Goal: Transaction & Acquisition: Obtain resource

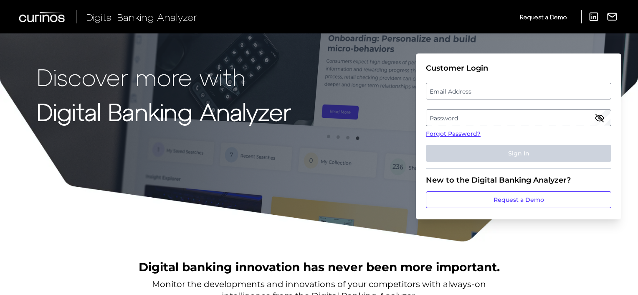
click at [473, 91] on label "Email Address" at bounding box center [518, 90] width 184 height 15
click at [473, 91] on input "email" at bounding box center [518, 91] width 185 height 17
type input "hmiles@lendingclub.com"
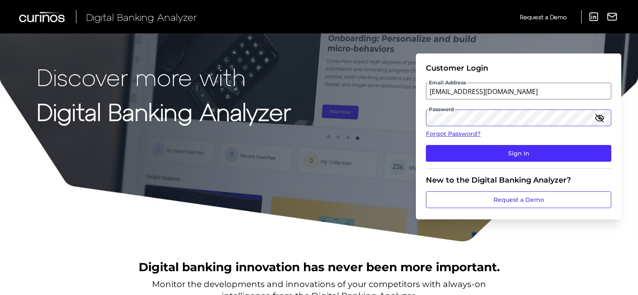
click at [426, 145] on button "Sign In" at bounding box center [518, 153] width 185 height 17
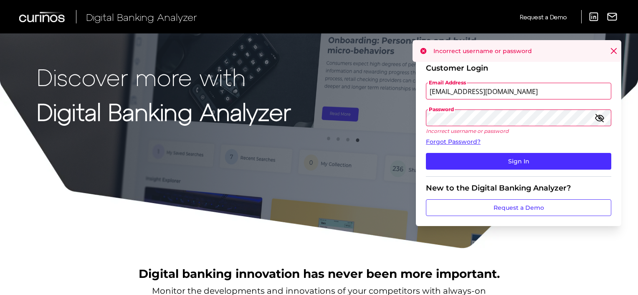
click at [598, 118] on icon "button" at bounding box center [599, 118] width 8 height 8
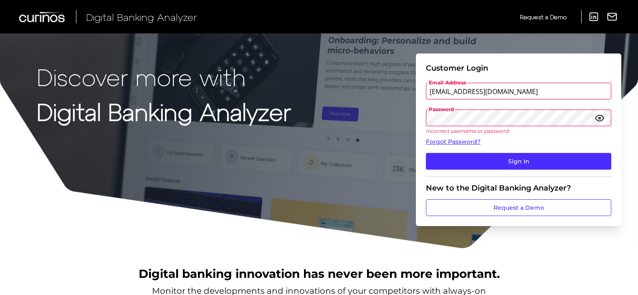
click at [426, 153] on button "Sign In" at bounding box center [518, 161] width 185 height 17
click at [326, 134] on div "Discover more with Digital Banking Analyzer Customer Login Email Address hmiles…" at bounding box center [319, 124] width 638 height 249
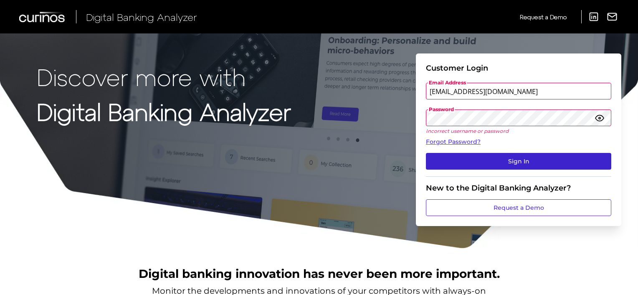
click at [532, 163] on button "Sign In" at bounding box center [518, 161] width 185 height 17
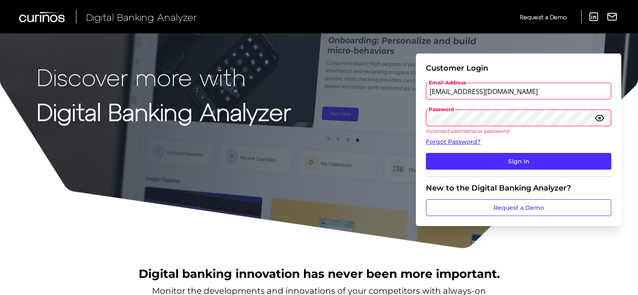
click at [446, 141] on link "Forgot Password?" at bounding box center [518, 141] width 185 height 9
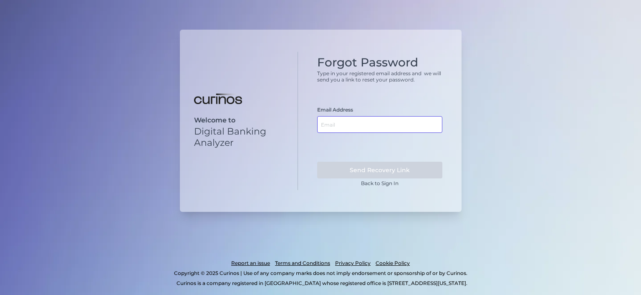
click at [360, 130] on input "text" at bounding box center [379, 124] width 125 height 17
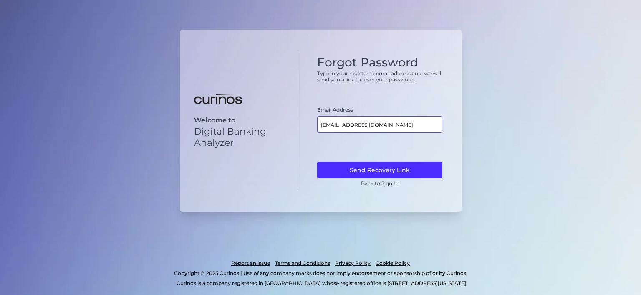
type input "hmiles@lendingclub.com"
click at [317, 161] on button "Send Recovery Link" at bounding box center [379, 169] width 125 height 17
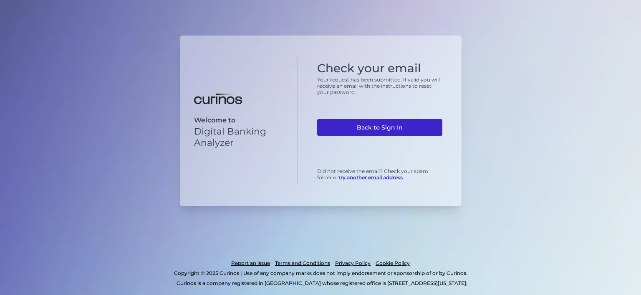
click at [362, 127] on link "Back to Sign In" at bounding box center [379, 127] width 125 height 17
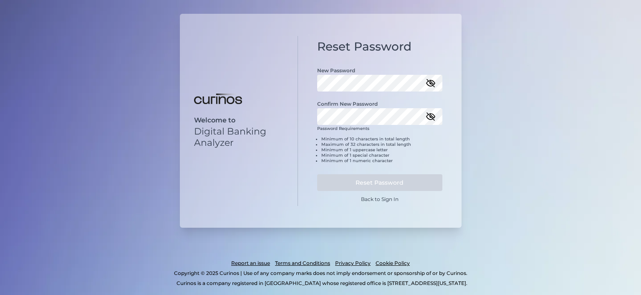
click at [431, 83] on icon "button" at bounding box center [431, 83] width 10 height 10
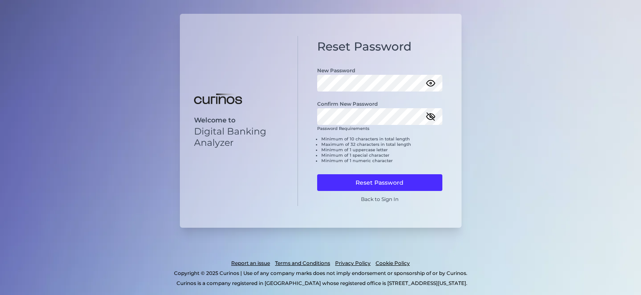
click at [433, 117] on icon "button" at bounding box center [431, 116] width 10 height 10
click at [375, 182] on button "Reset Password" at bounding box center [379, 182] width 125 height 17
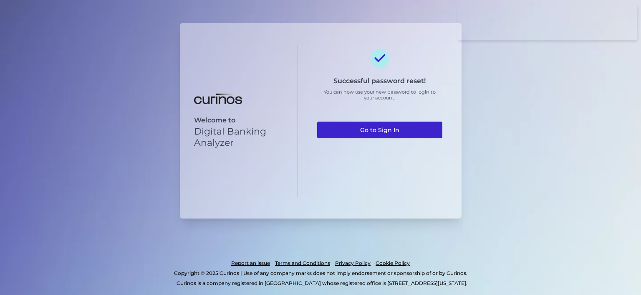
click at [386, 127] on link "Go to Sign In" at bounding box center [379, 129] width 125 height 17
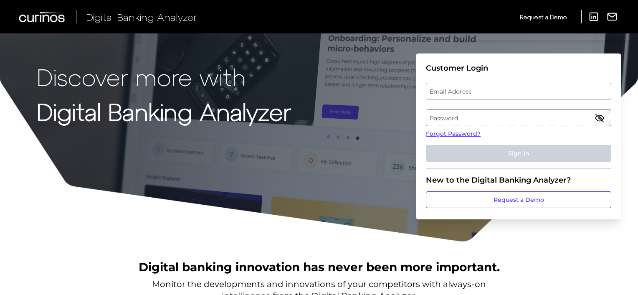
click at [476, 90] on label "Email Address" at bounding box center [518, 90] width 184 height 15
click at [476, 90] on input "email" at bounding box center [518, 91] width 185 height 17
type input "hmiles@lendingclub.com"
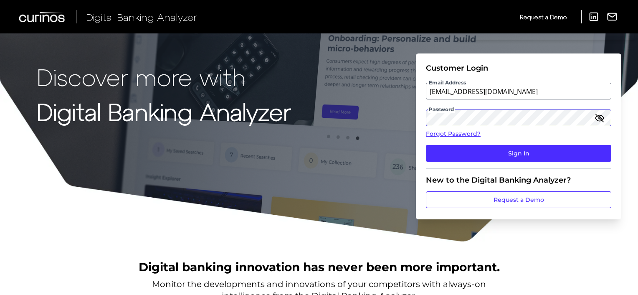
click at [426, 145] on button "Sign In" at bounding box center [518, 153] width 185 height 17
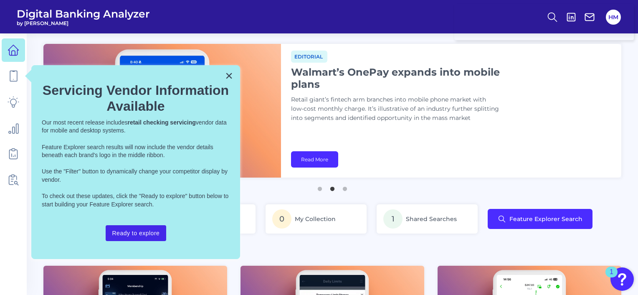
click at [134, 230] on button "Ready to explore" at bounding box center [136, 233] width 61 height 16
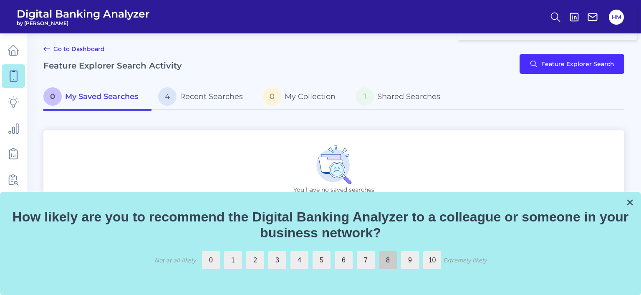
click at [394, 257] on label "8" at bounding box center [388, 260] width 18 height 18
click at [379, 251] on input "8" at bounding box center [379, 251] width 0 height 0
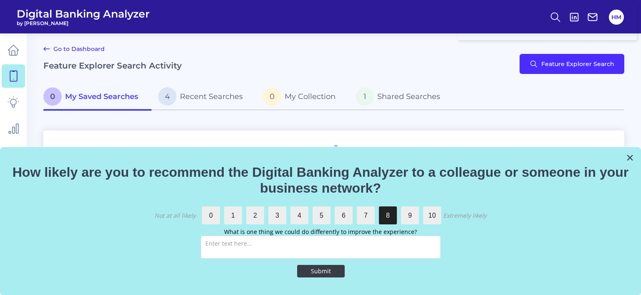
click at [322, 271] on button "Submit" at bounding box center [321, 271] width 48 height 13
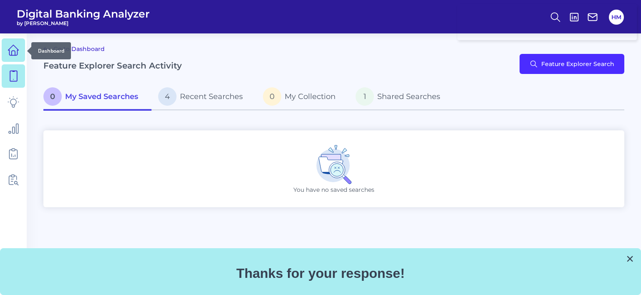
click at [15, 50] on icon at bounding box center [14, 50] width 12 height 12
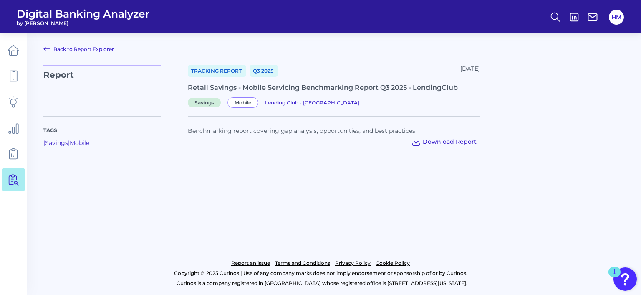
click at [440, 139] on span "Download Report" at bounding box center [450, 142] width 54 height 8
click at [439, 142] on span "Download Report" at bounding box center [450, 142] width 54 height 8
